Goal: Task Accomplishment & Management: Manage account settings

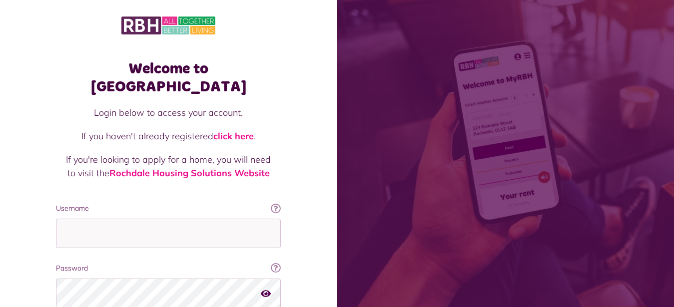
type input "**********"
click at [24, 195] on div "Welcome to MyRBH Login below to access your account. If you haven't already reg…" at bounding box center [168, 201] width 337 height 403
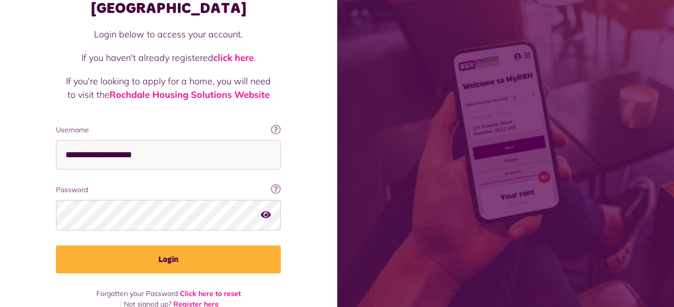
scroll to position [79, 0]
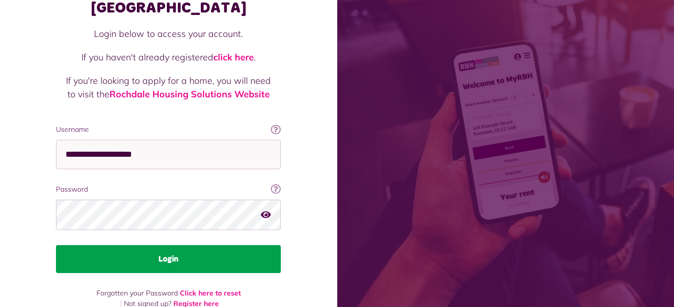
click at [172, 245] on button "Login" at bounding box center [168, 259] width 225 height 28
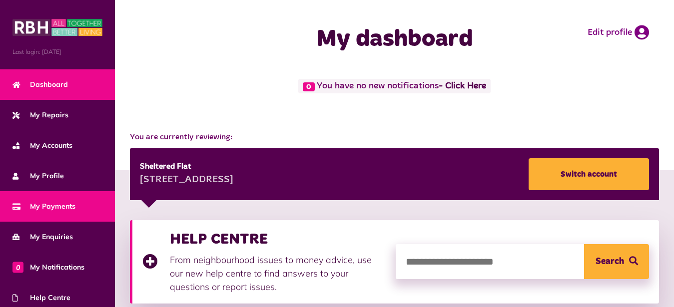
click at [65, 205] on span "My Payments" at bounding box center [43, 206] width 63 height 10
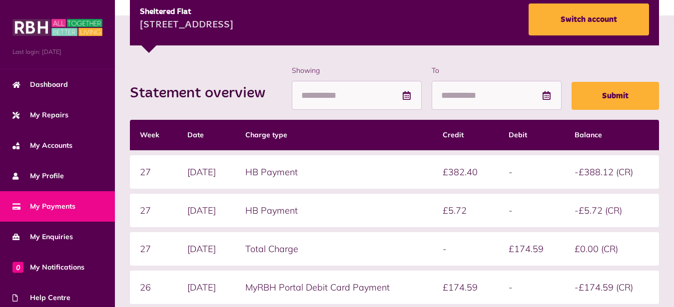
scroll to position [97, 0]
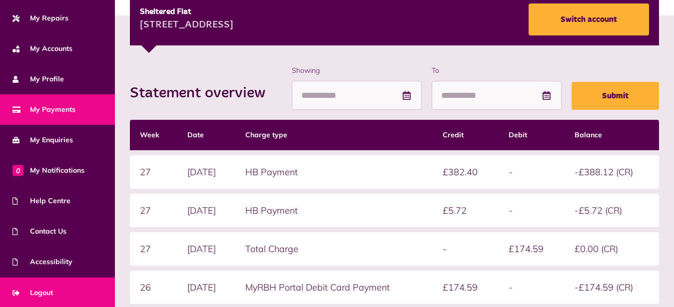
click at [47, 293] on span "Logout" at bounding box center [32, 293] width 40 height 10
